Goal: Task Accomplishment & Management: Manage account settings

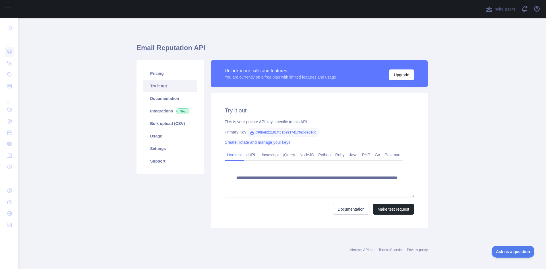
click at [246, 143] on link "Create, rotate and manage your keys" at bounding box center [258, 142] width 66 height 5
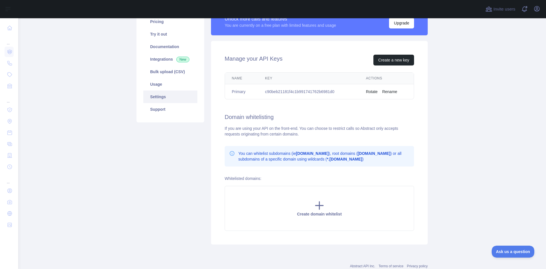
scroll to position [54, 0]
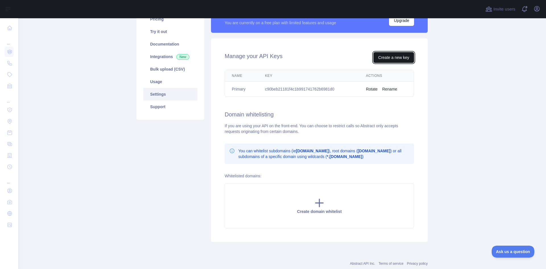
click at [378, 56] on button "Create a new key" at bounding box center [393, 57] width 41 height 11
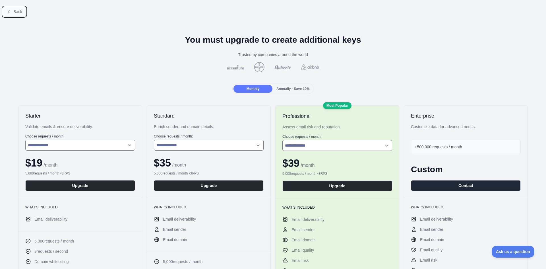
click at [16, 11] on span "Back" at bounding box center [17, 11] width 9 height 5
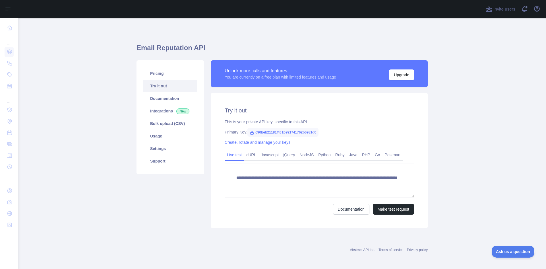
click at [262, 145] on div "**********" at bounding box center [319, 160] width 217 height 135
click at [262, 143] on link "Create, rotate and manage your keys" at bounding box center [258, 142] width 66 height 5
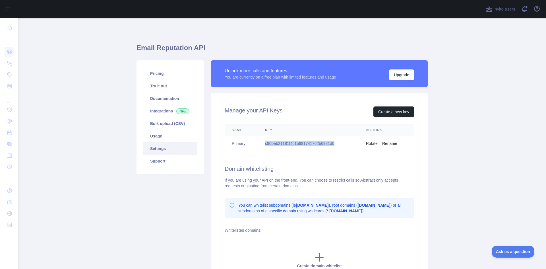
drag, startPoint x: 264, startPoint y: 142, endPoint x: 331, endPoint y: 143, distance: 66.8
click at [331, 143] on td "c90beb21181f4c1b991741762b6981d0" at bounding box center [308, 143] width 101 height 15
copy td "c90beb21181f4c1b991741762b6981d0"
click at [338, 154] on div "Manage your API Keys Create a new key Name Key Actions Primary c90beb21181f4c1b…" at bounding box center [319, 194] width 217 height 203
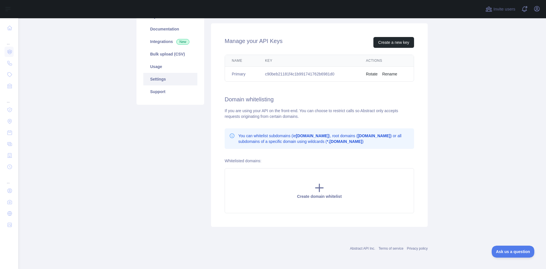
scroll to position [13, 0]
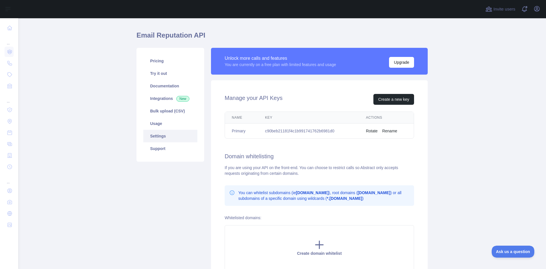
drag, startPoint x: 386, startPoint y: 132, endPoint x: 391, endPoint y: 130, distance: 5.4
click at [391, 130] on button "Rename" at bounding box center [389, 131] width 15 height 6
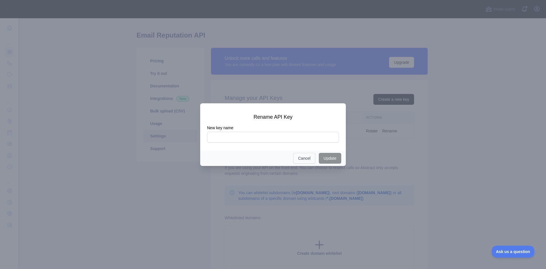
click at [298, 155] on div "Update Cancel" at bounding box center [273, 157] width 146 height 15
click at [302, 159] on button "Cancel" at bounding box center [304, 158] width 22 height 11
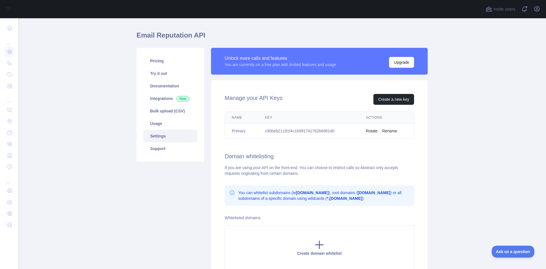
click at [382, 132] on button "Rename" at bounding box center [389, 131] width 15 height 6
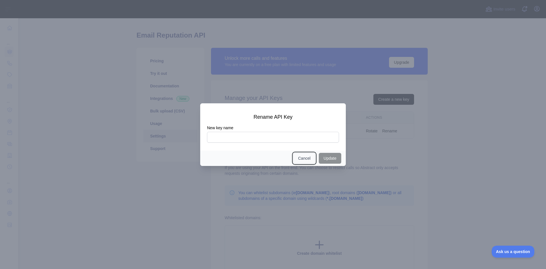
click at [309, 161] on button "Cancel" at bounding box center [304, 158] width 22 height 11
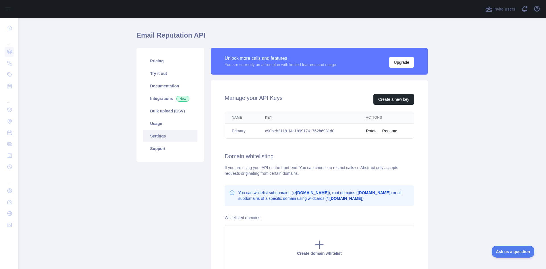
click at [240, 130] on td "Primary" at bounding box center [241, 130] width 33 height 15
click at [280, 132] on td "c90beb21181f4c1b991741762b6981d0" at bounding box center [308, 130] width 101 height 15
click at [399, 98] on button "Create a new key" at bounding box center [393, 99] width 41 height 11
